Goal: Navigation & Orientation: Find specific page/section

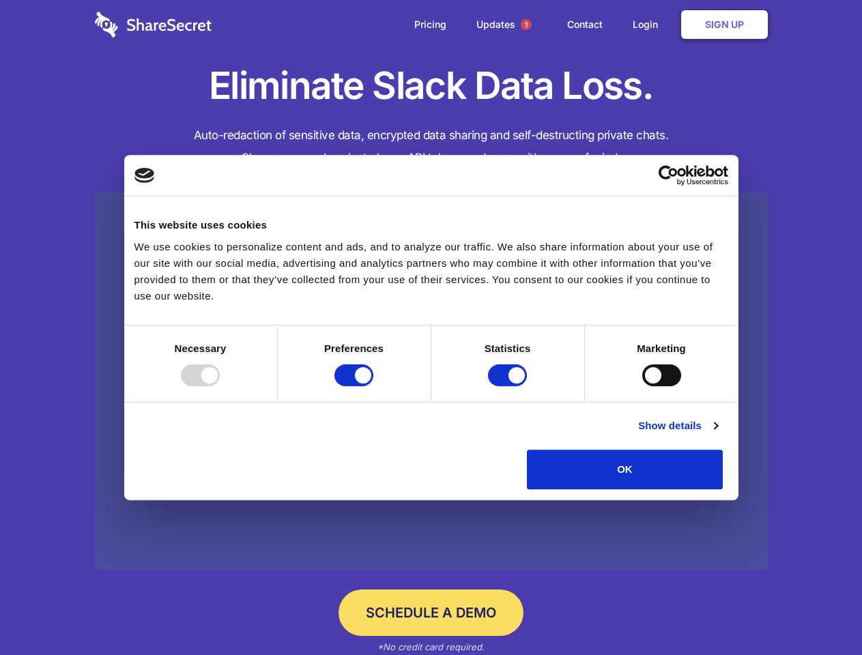
click at [220, 386] on div at bounding box center [200, 375] width 39 height 22
click at [373, 386] on input "Preferences" at bounding box center [353, 375] width 39 height 22
checkbox input "false"
click at [509, 386] on input "Statistics" at bounding box center [507, 375] width 39 height 22
checkbox input "false"
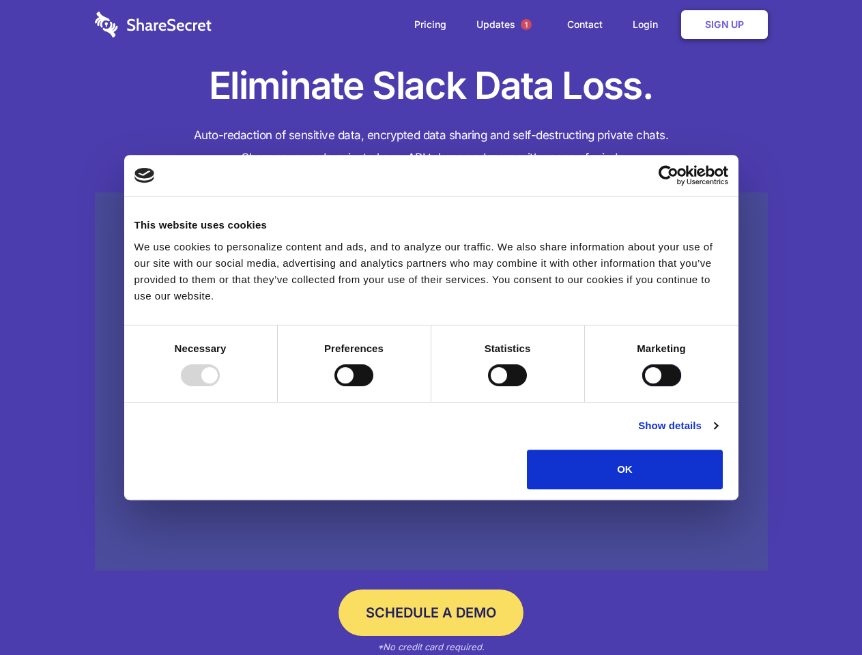
click at [642, 386] on input "Marketing" at bounding box center [661, 375] width 39 height 22
checkbox input "true"
click at [717, 434] on link "Show details" at bounding box center [677, 426] width 79 height 16
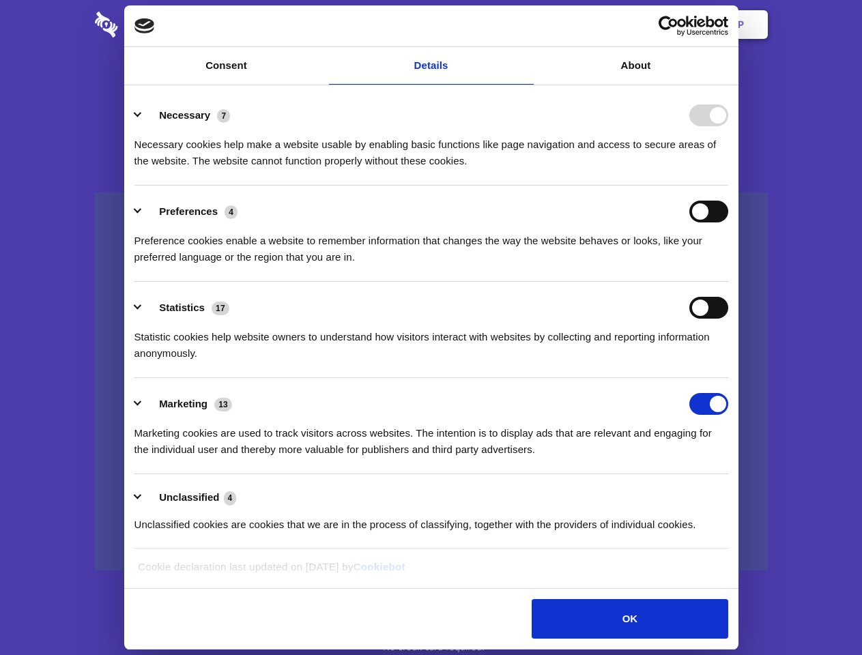
click at [728, 186] on li "Necessary 7 Necessary cookies help make a website usable by enabling basic func…" at bounding box center [431, 137] width 594 height 96
click at [525, 25] on span "1" at bounding box center [526, 24] width 11 height 11
